Goal: Information Seeking & Learning: Learn about a topic

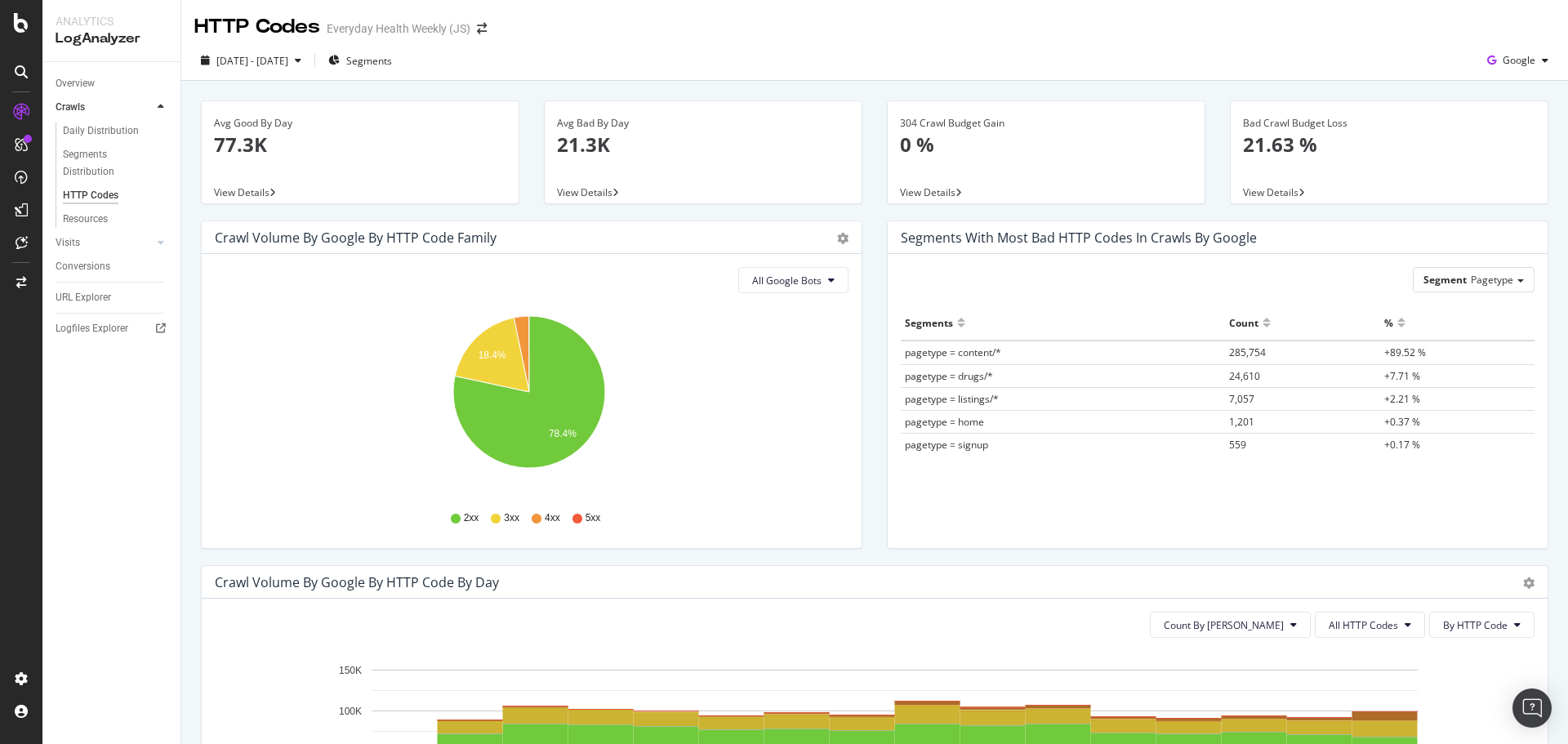
click at [1266, 141] on p "21.63 %" at bounding box center [1389, 145] width 293 height 28
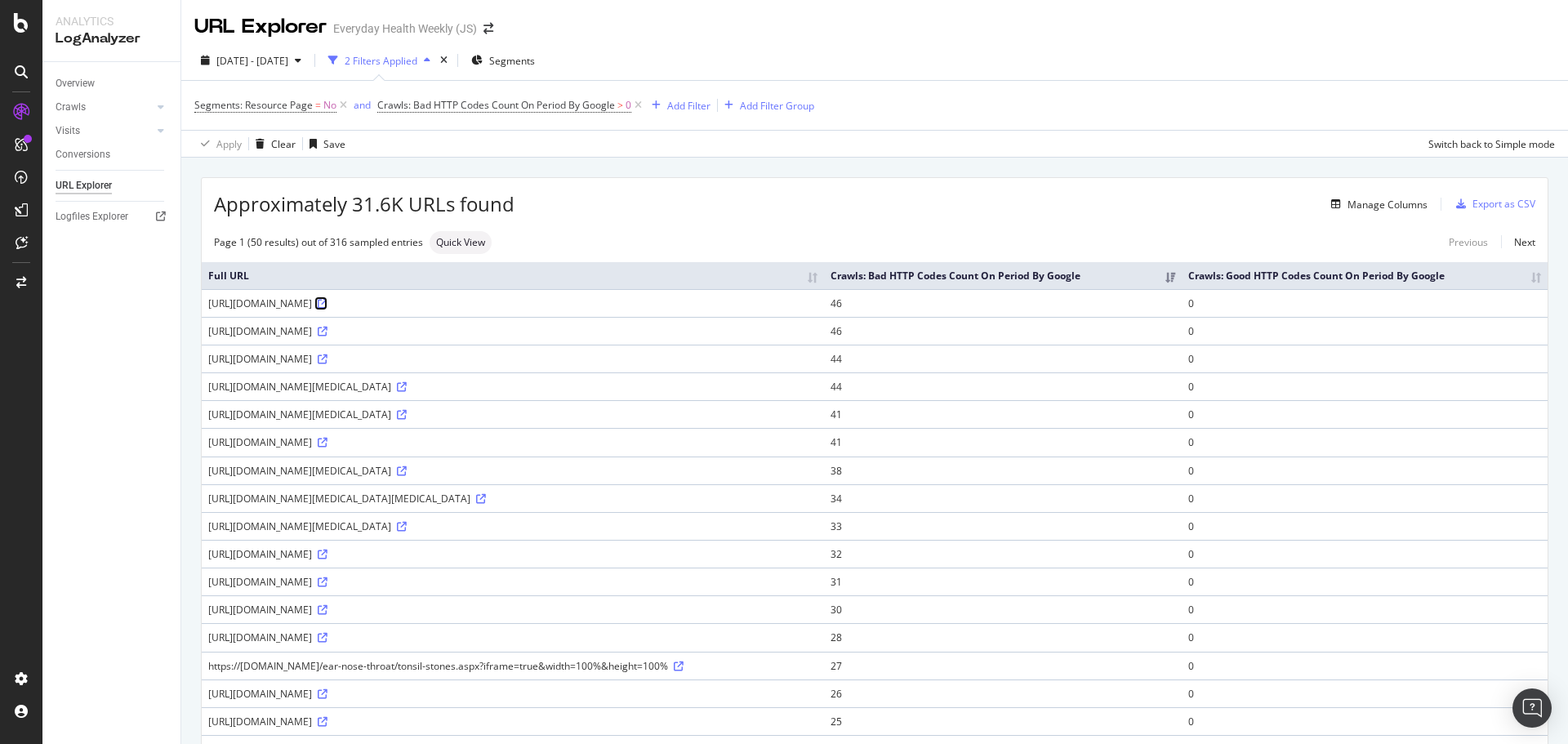
click at [327, 306] on icon at bounding box center [323, 304] width 10 height 10
click at [406, 392] on icon at bounding box center [402, 387] width 10 height 10
